Goal: Register for event/course

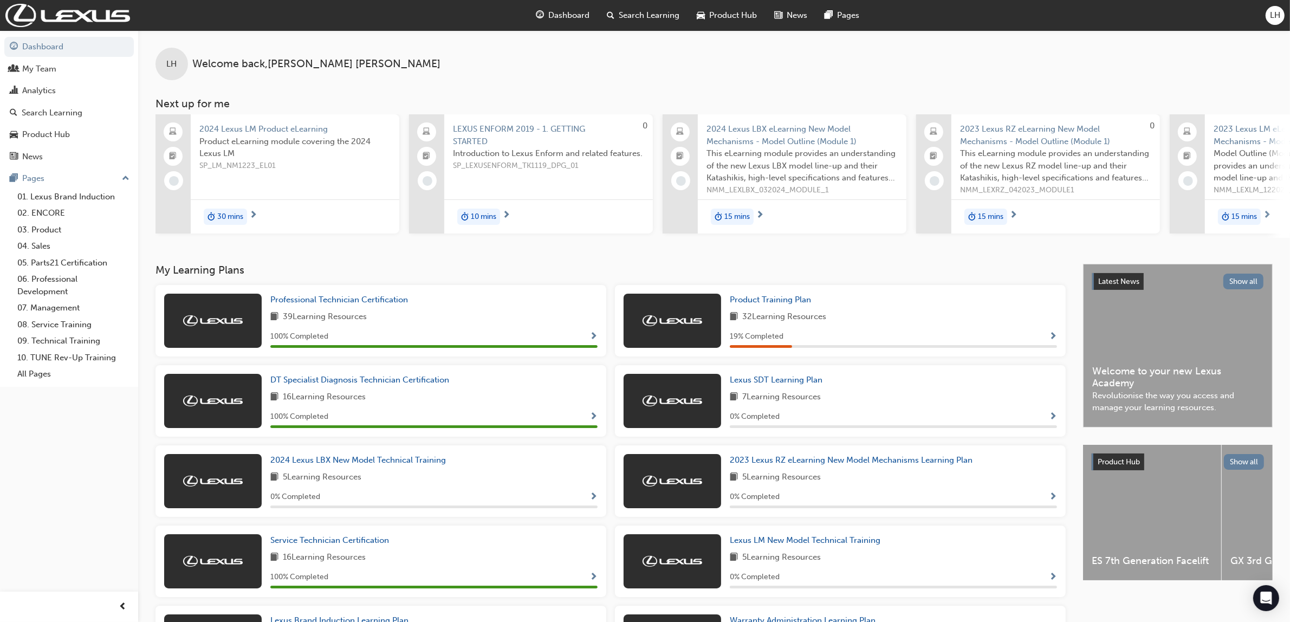
click at [669, 14] on span "Search Learning" at bounding box center [649, 15] width 61 height 12
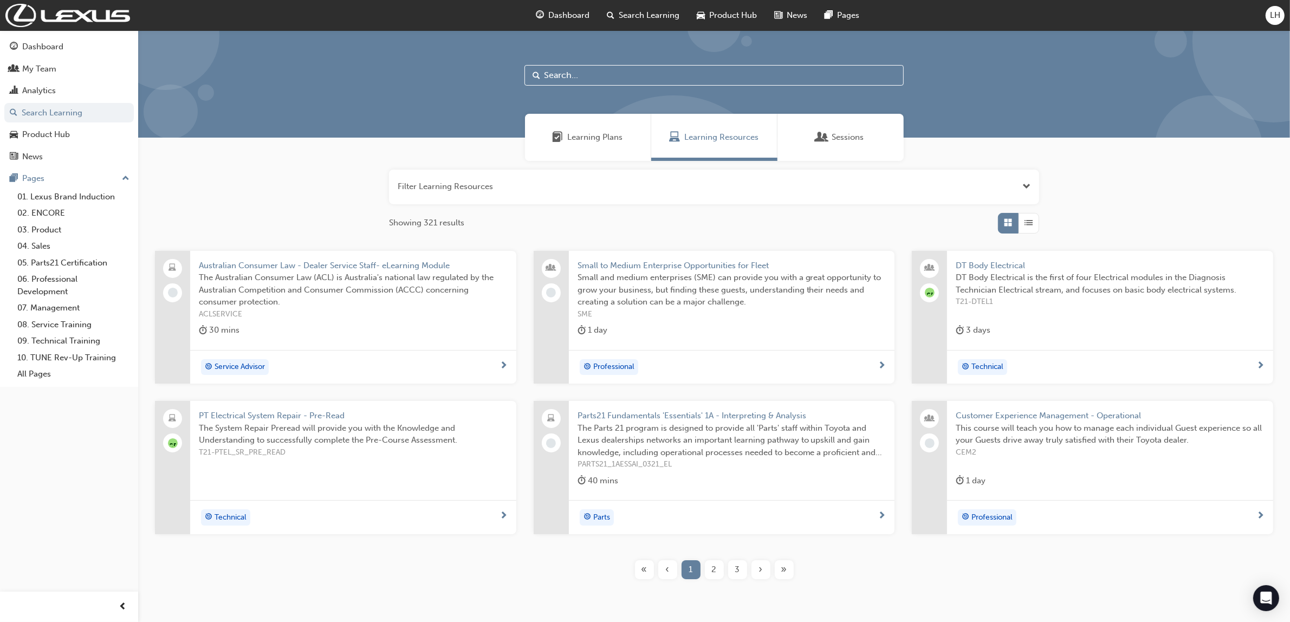
click at [635, 70] on input "text" at bounding box center [713, 75] width 379 height 21
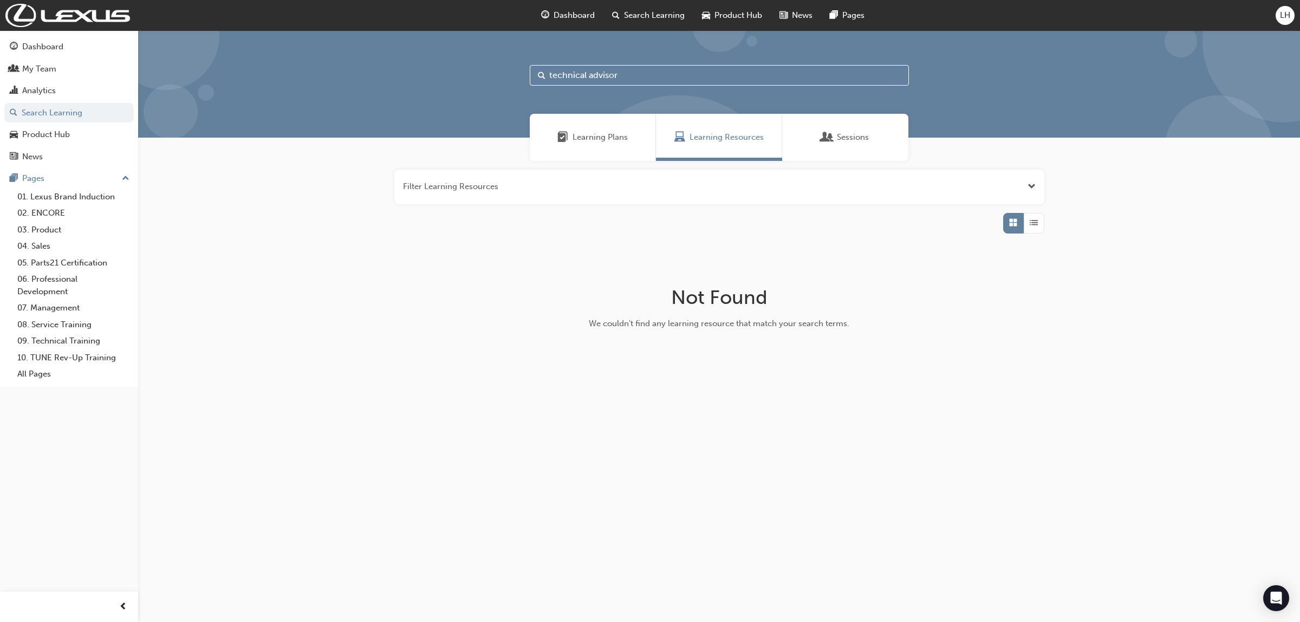
type input "technical advisor"
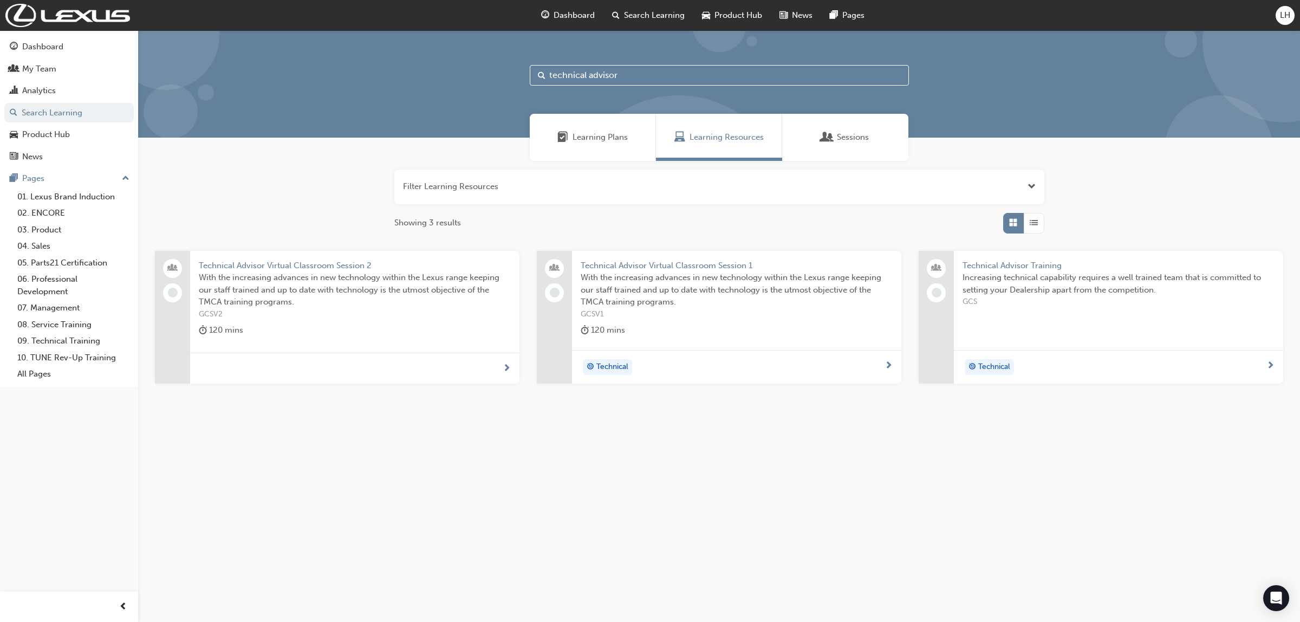
click at [1032, 266] on span "Technical Advisor Training" at bounding box center [1119, 265] width 312 height 12
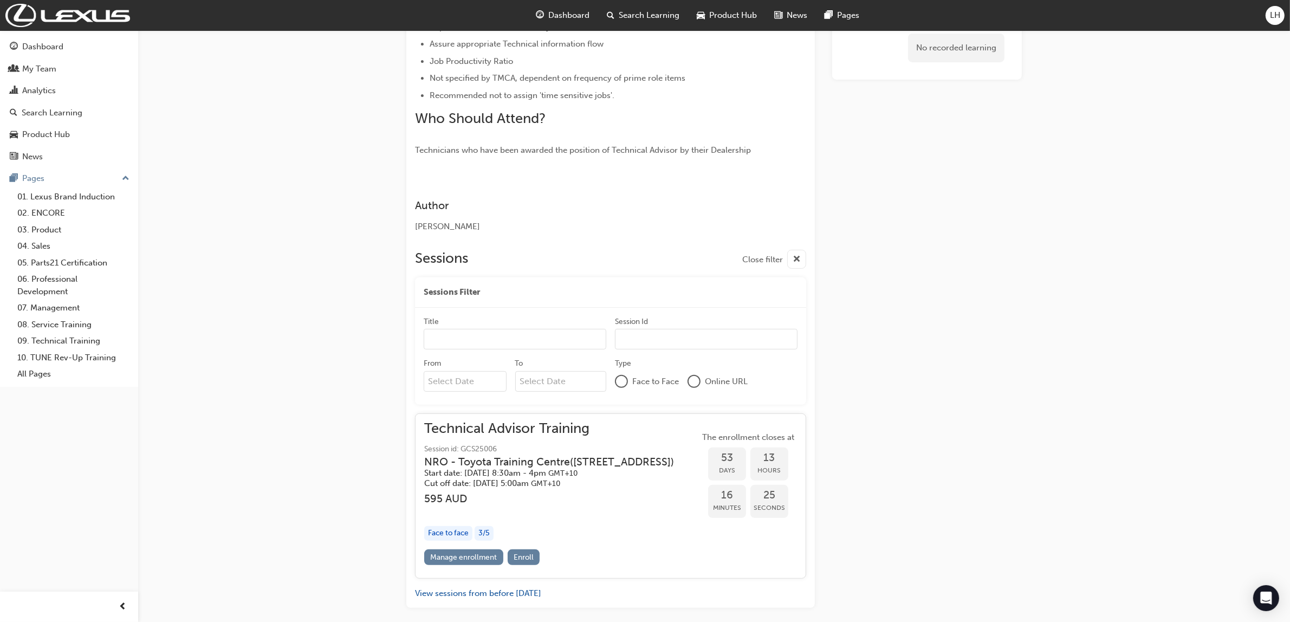
scroll to position [458, 0]
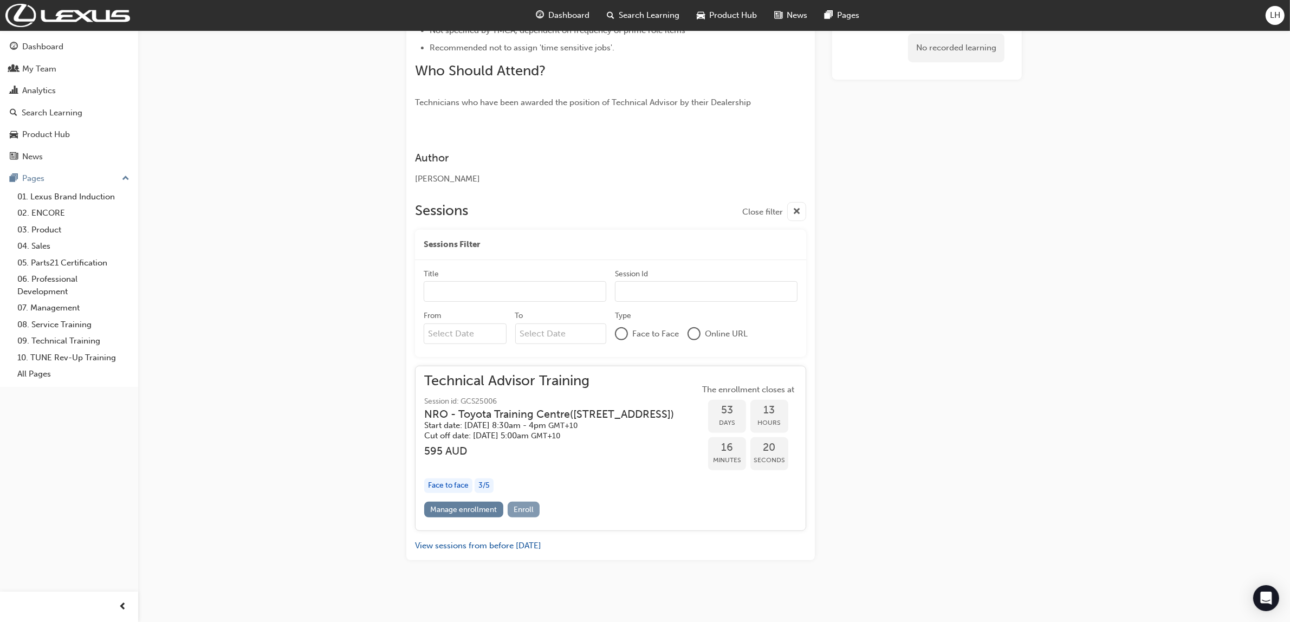
click at [525, 511] on span "Enroll" at bounding box center [523, 509] width 20 height 9
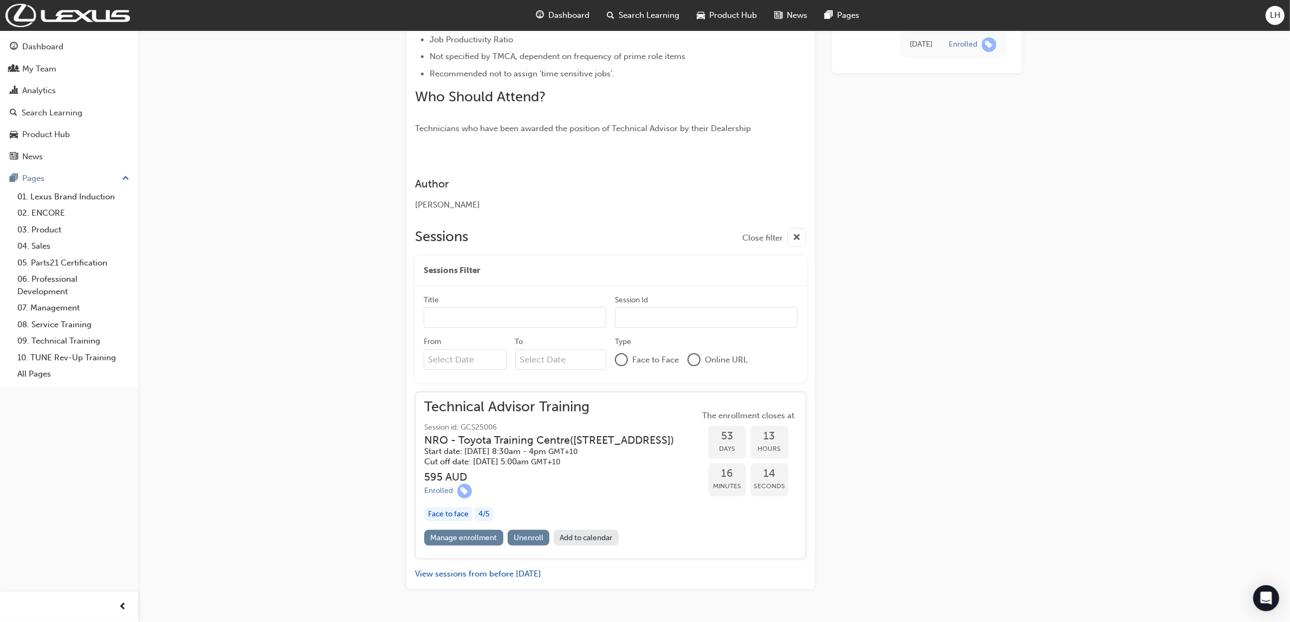
scroll to position [460, 0]
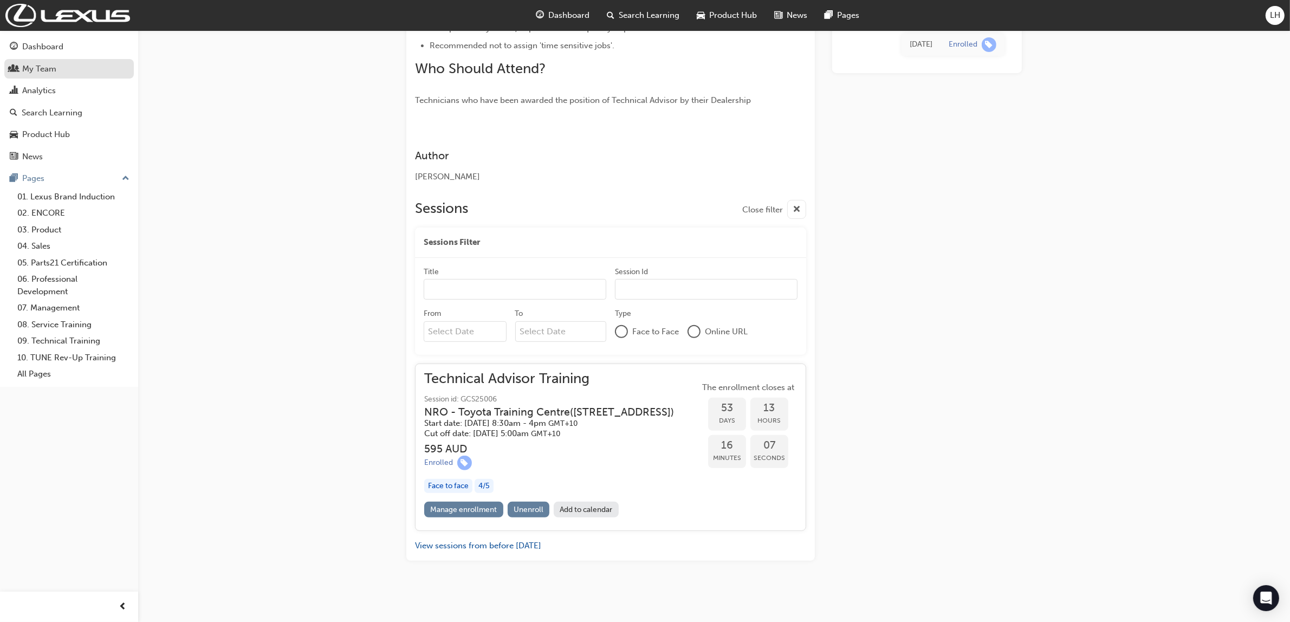
click at [34, 68] on div "My Team" at bounding box center [39, 69] width 34 height 12
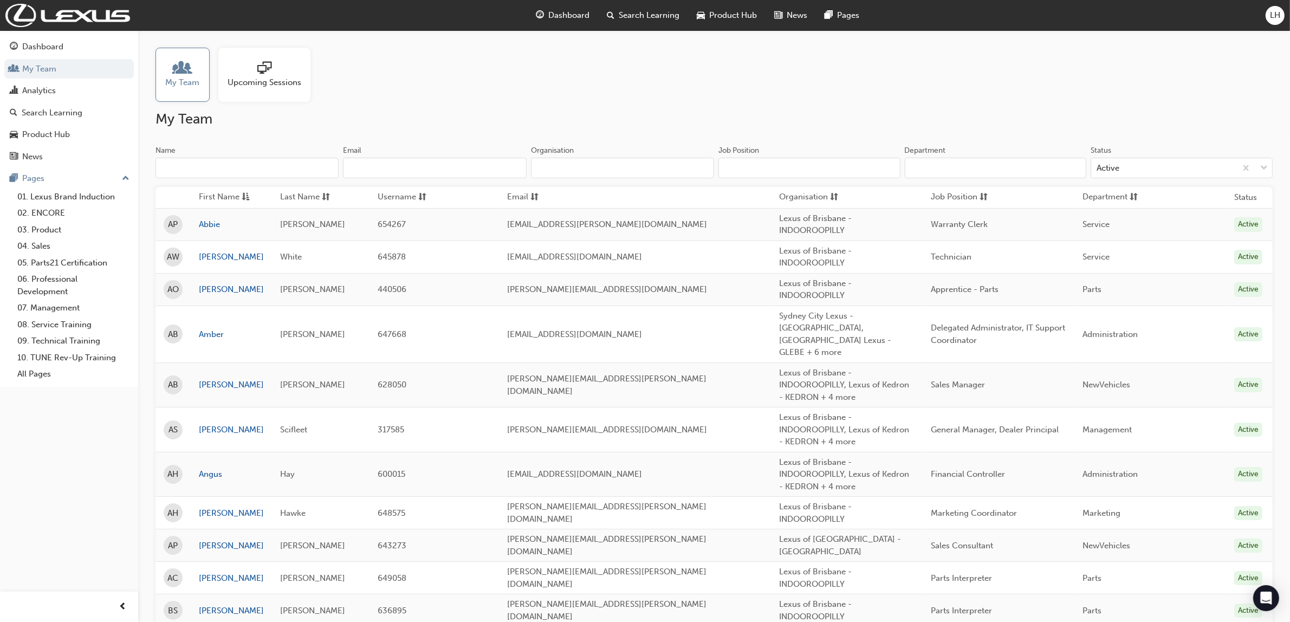
click at [270, 75] on span "sessionType_ONLINE_URL-icon" at bounding box center [264, 68] width 14 height 15
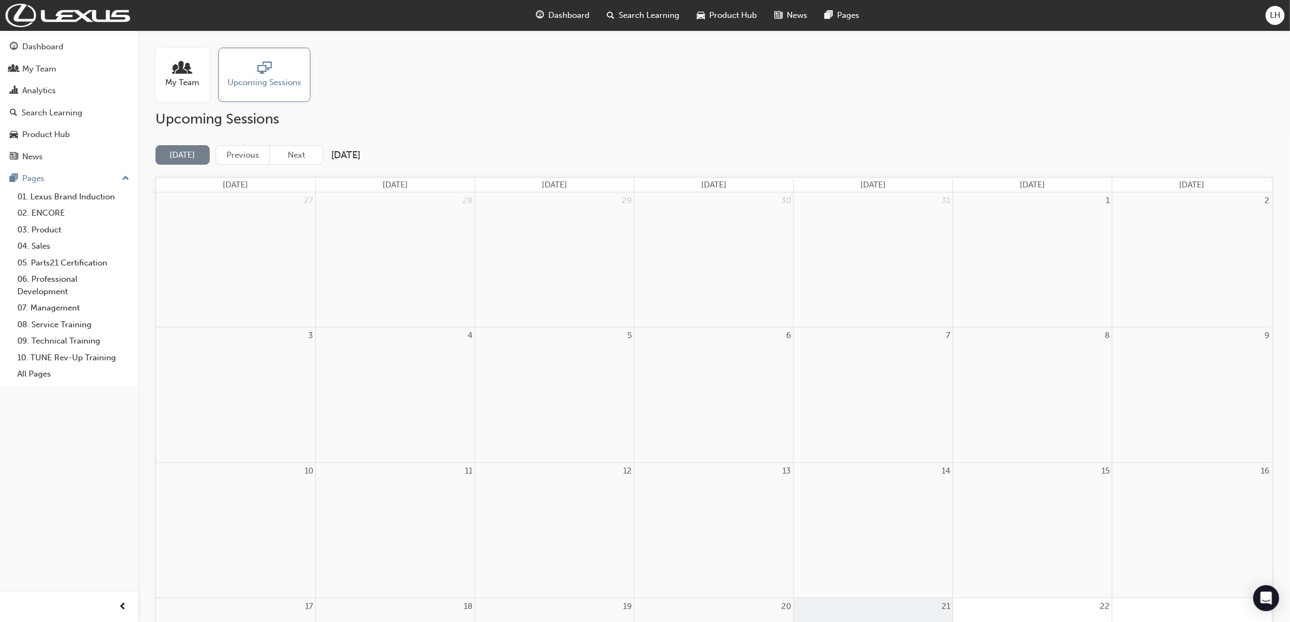
scroll to position [68, 0]
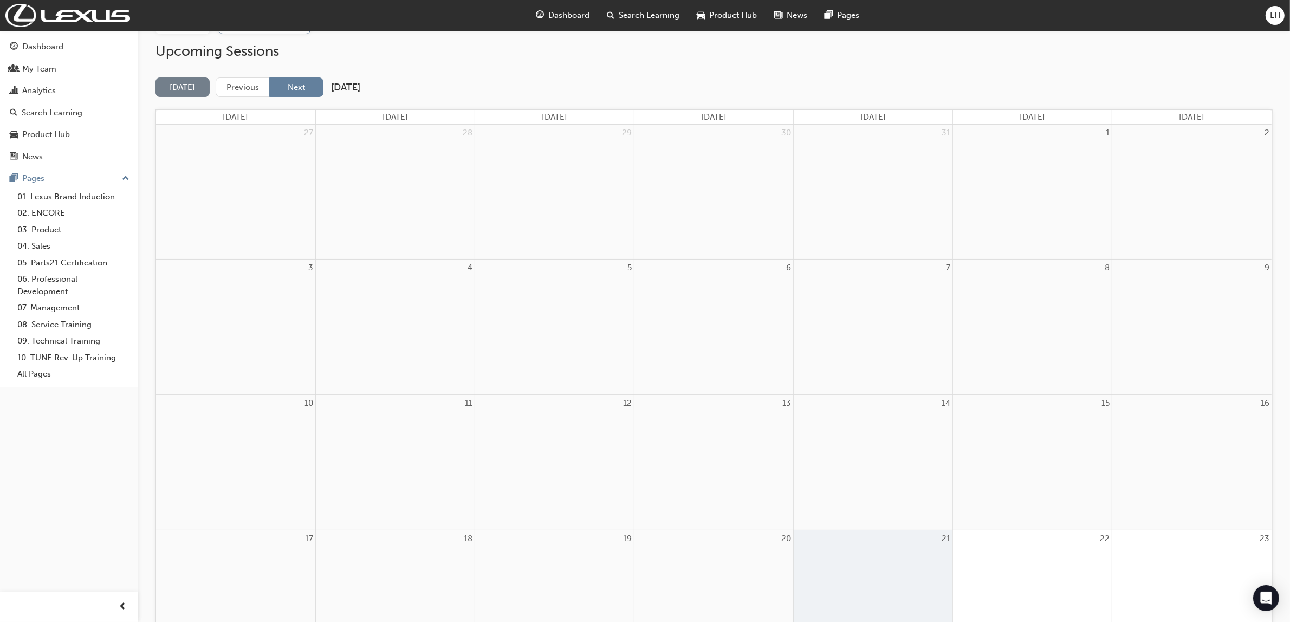
click at [290, 91] on button "Next" at bounding box center [296, 87] width 54 height 20
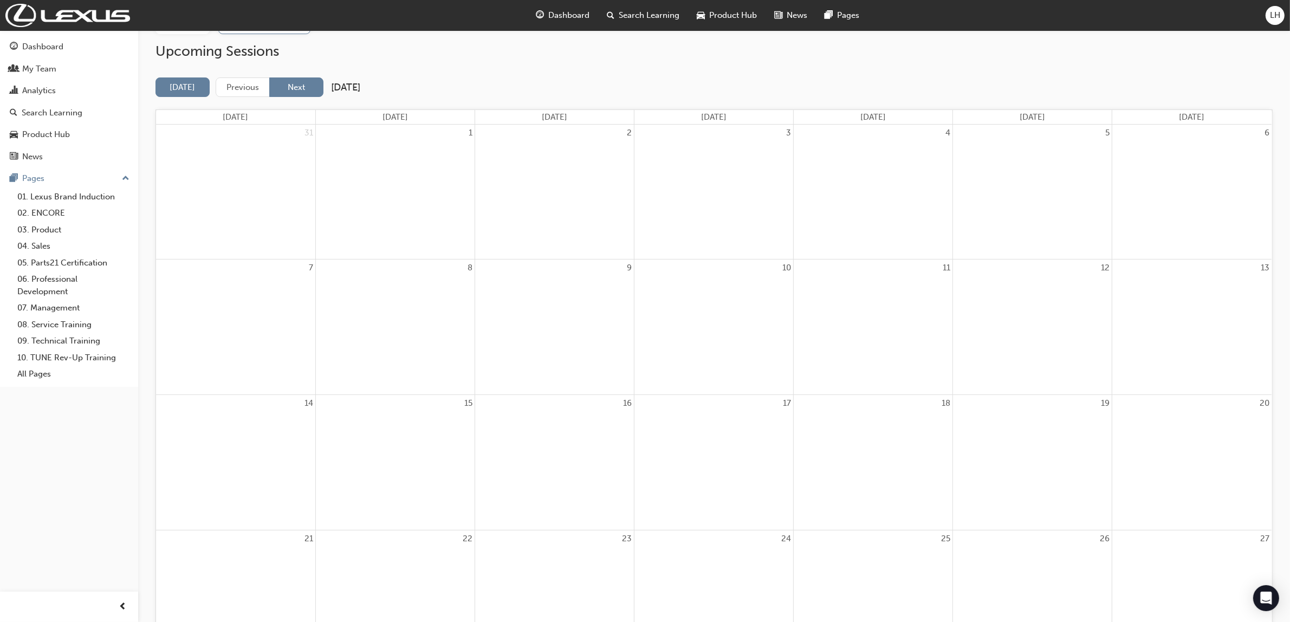
click at [301, 88] on button "Next" at bounding box center [296, 87] width 54 height 20
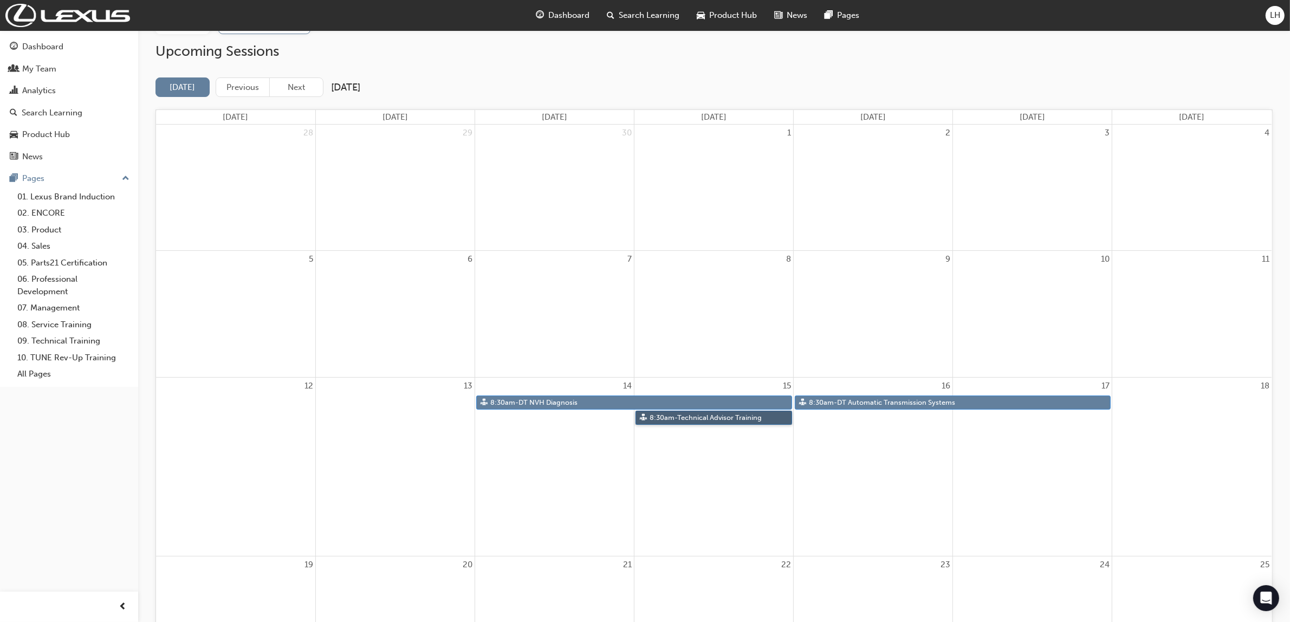
click at [714, 415] on link "8:30am - Technical Advisor Training" at bounding box center [713, 418] width 157 height 15
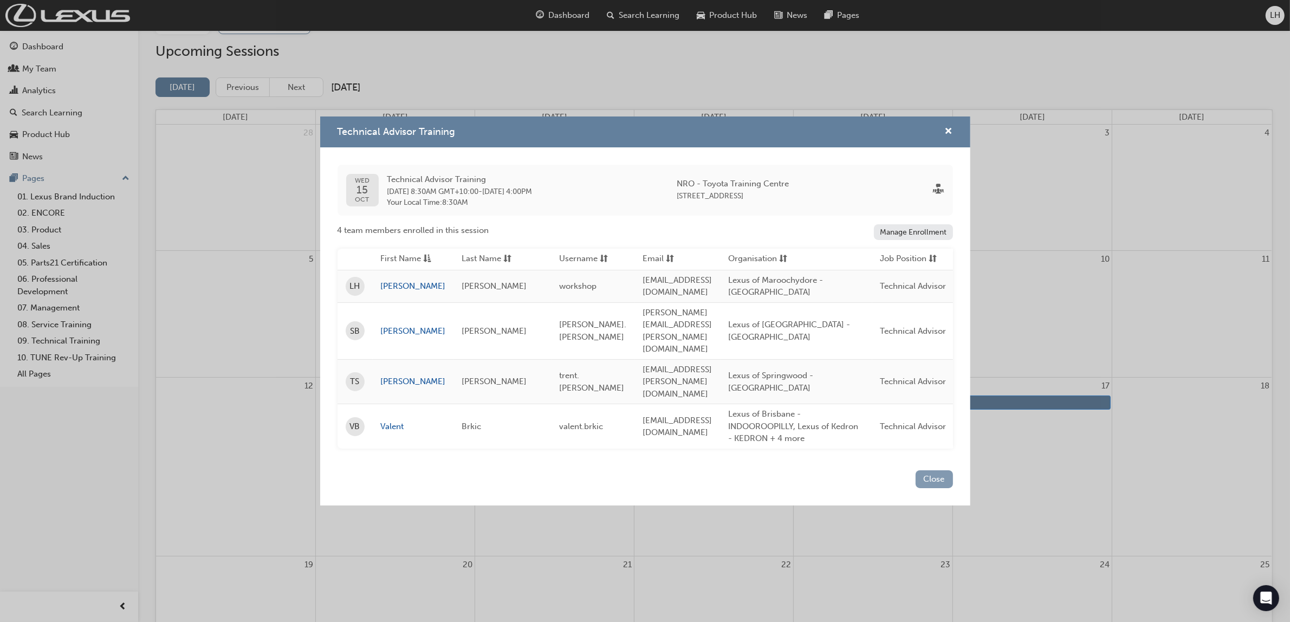
click at [928, 470] on button "Close" at bounding box center [933, 479] width 37 height 18
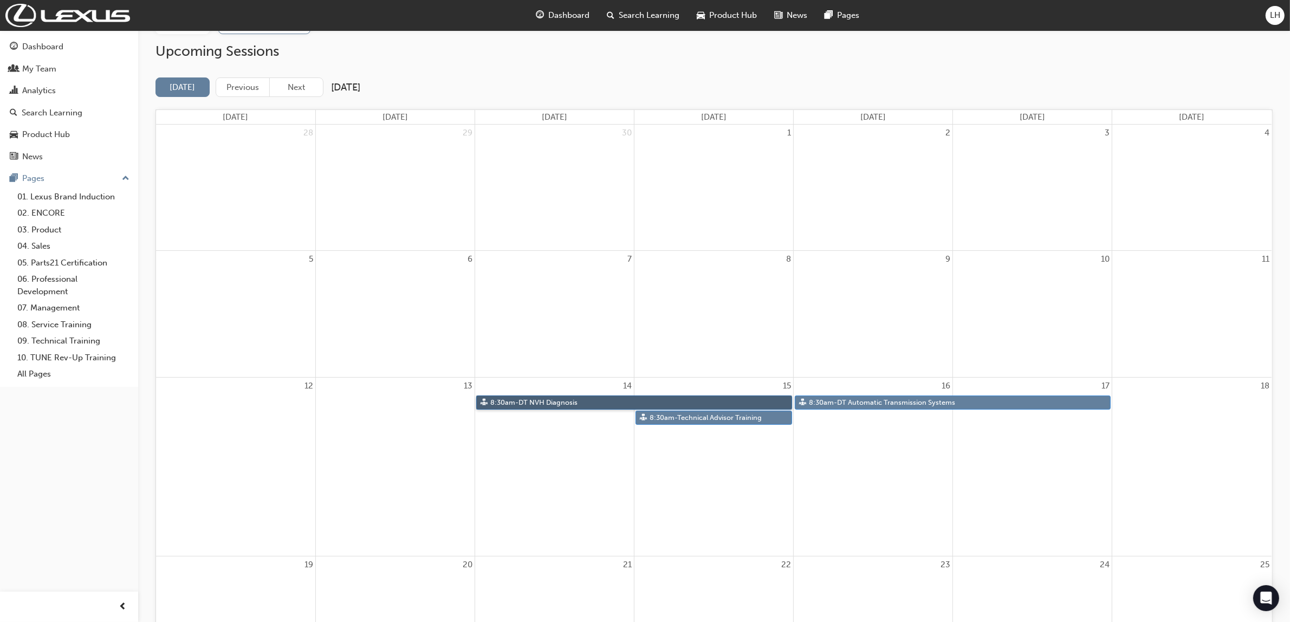
click at [589, 402] on link "8:30am - DT NVH Diagnosis" at bounding box center [634, 402] width 316 height 15
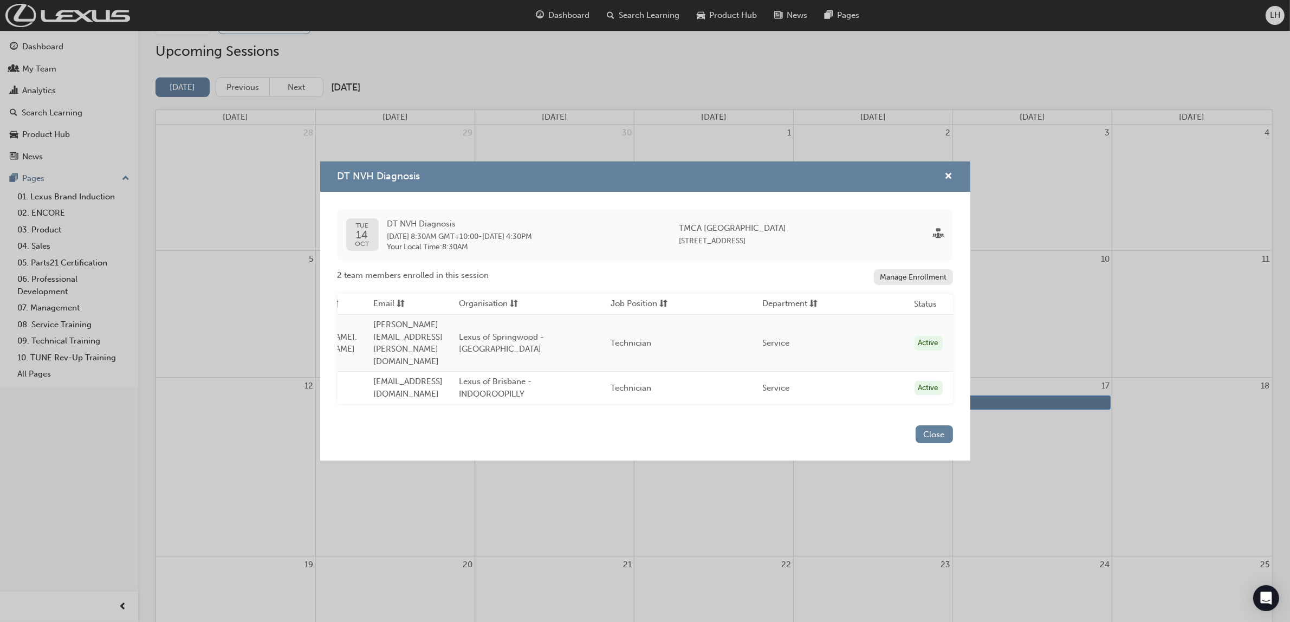
scroll to position [0, 0]
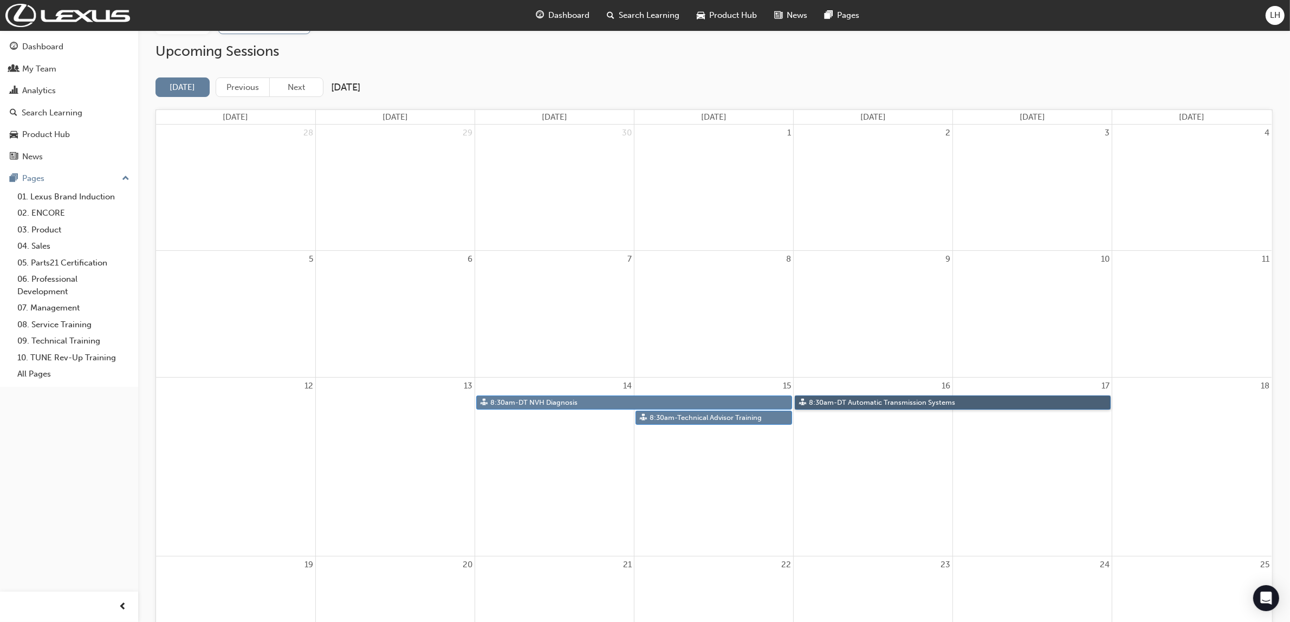
click at [837, 402] on link "8:30am - DT Automatic Transmission Systems" at bounding box center [953, 402] width 316 height 15
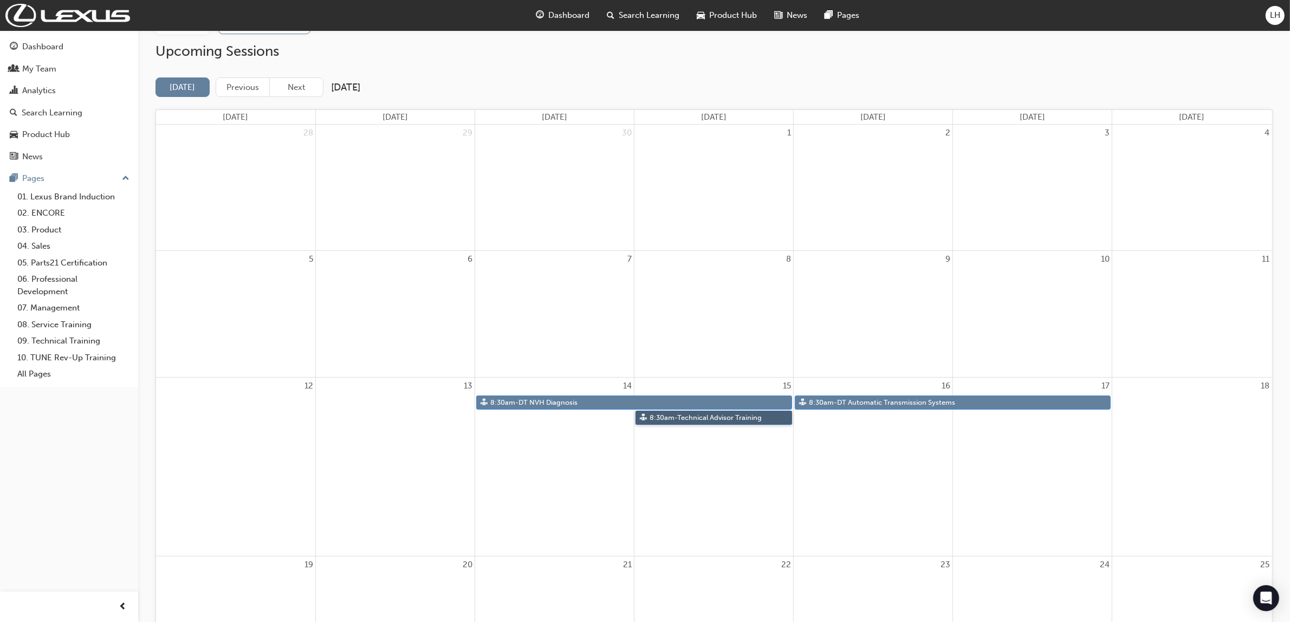
click at [685, 418] on link "8:30am - Technical Advisor Training" at bounding box center [713, 418] width 157 height 15
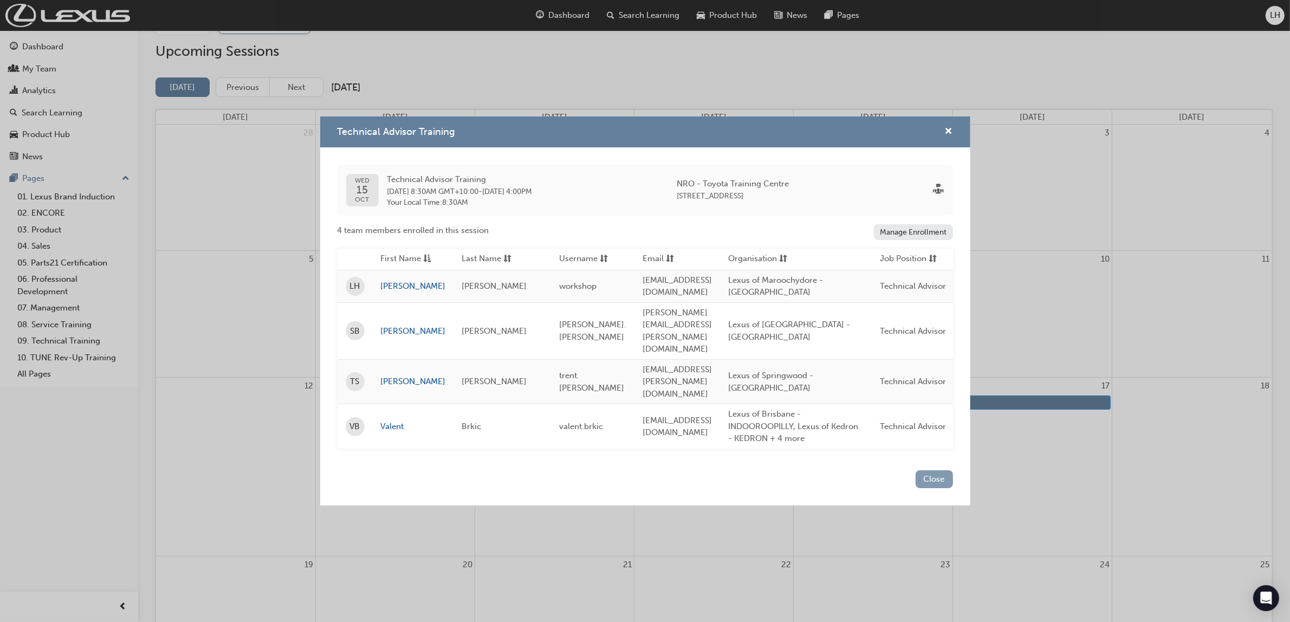
click at [933, 470] on button "Close" at bounding box center [933, 479] width 37 height 18
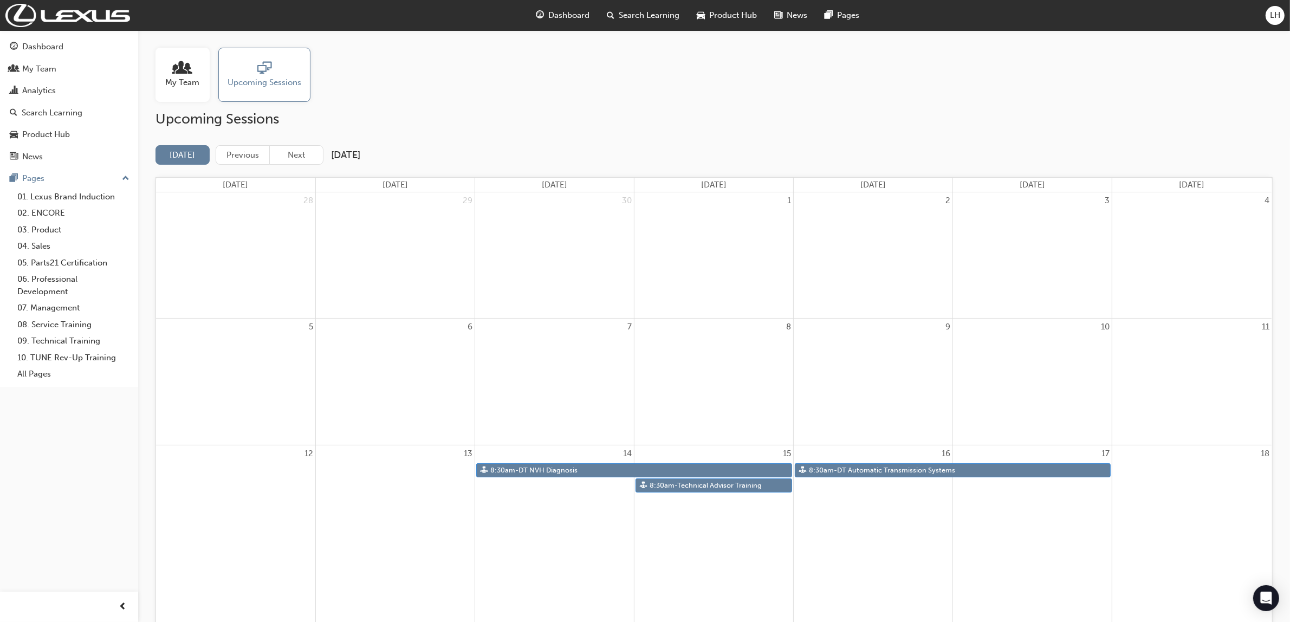
click at [642, 17] on span "Search Learning" at bounding box center [649, 15] width 61 height 12
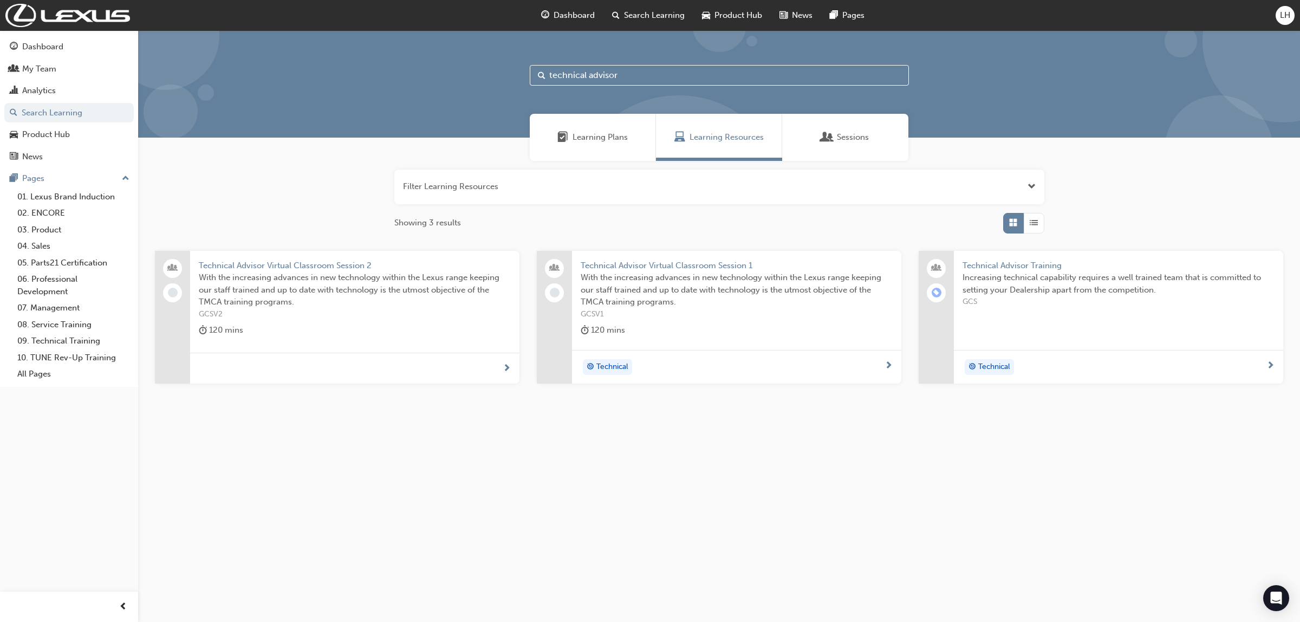
click at [1016, 263] on span "Technical Advisor Training" at bounding box center [1119, 265] width 312 height 12
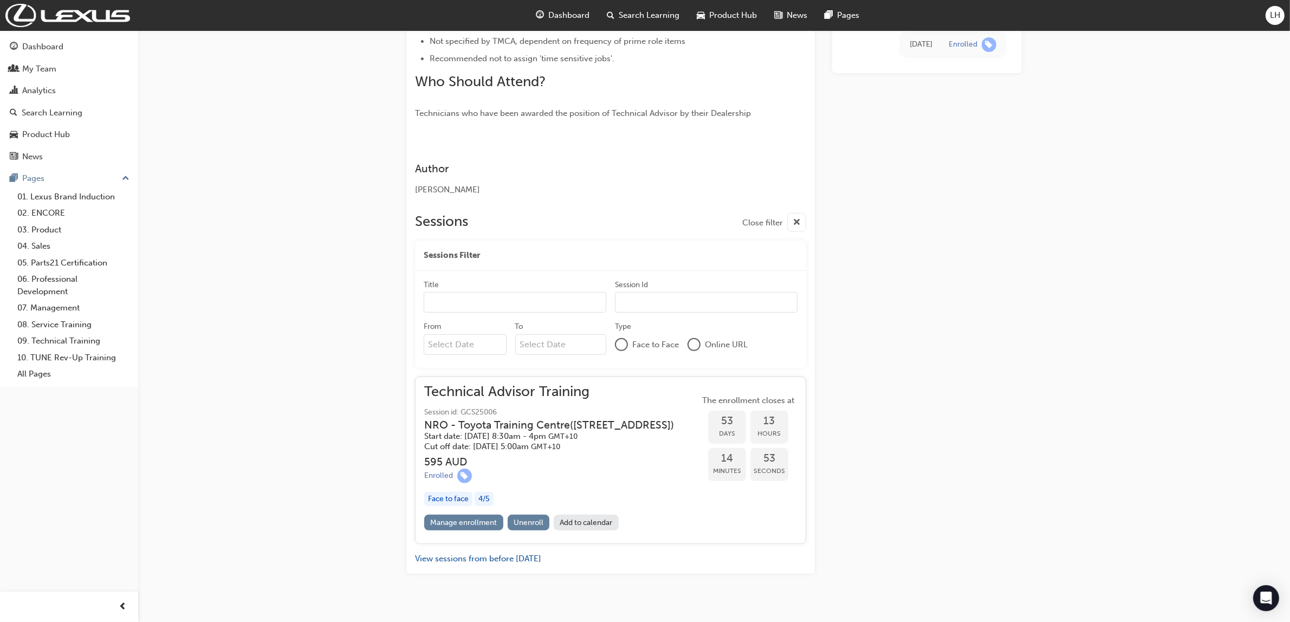
scroll to position [460, 0]
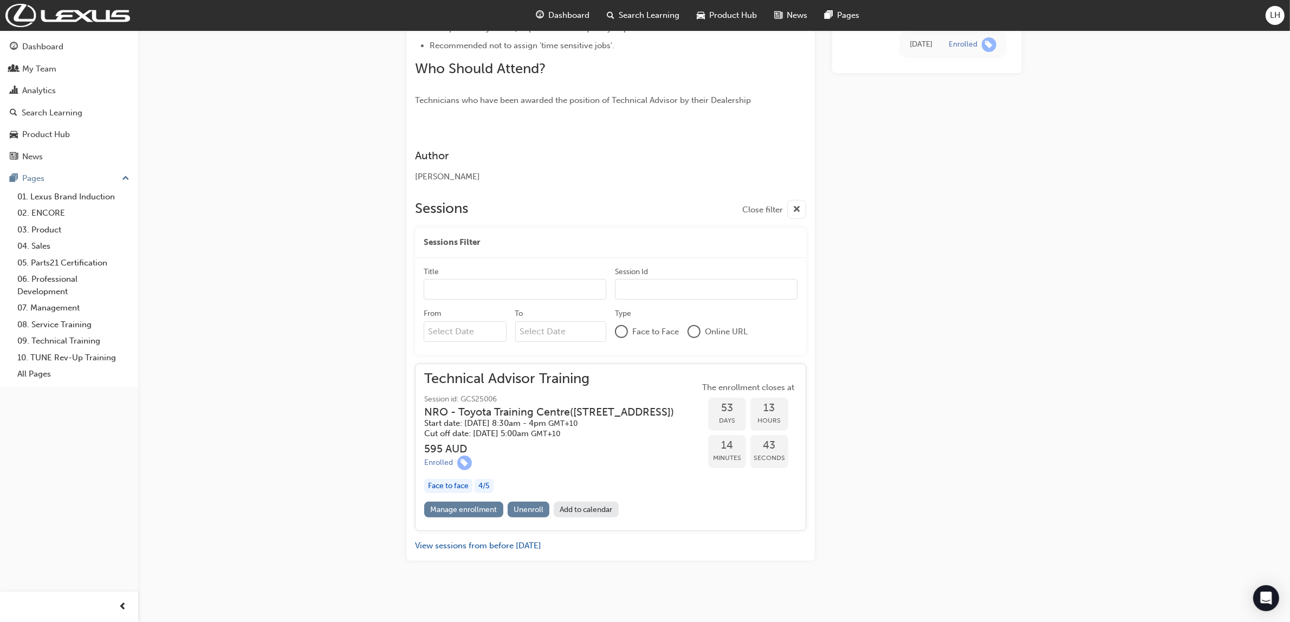
click at [1102, 320] on div "Technical Advisor Training Instructor led Stream: Technical 0 GCS Overview Incr…" at bounding box center [645, 81] width 1290 height 1083
click at [53, 44] on div "Dashboard" at bounding box center [42, 47] width 41 height 12
